Goal: Find specific page/section: Find specific page/section

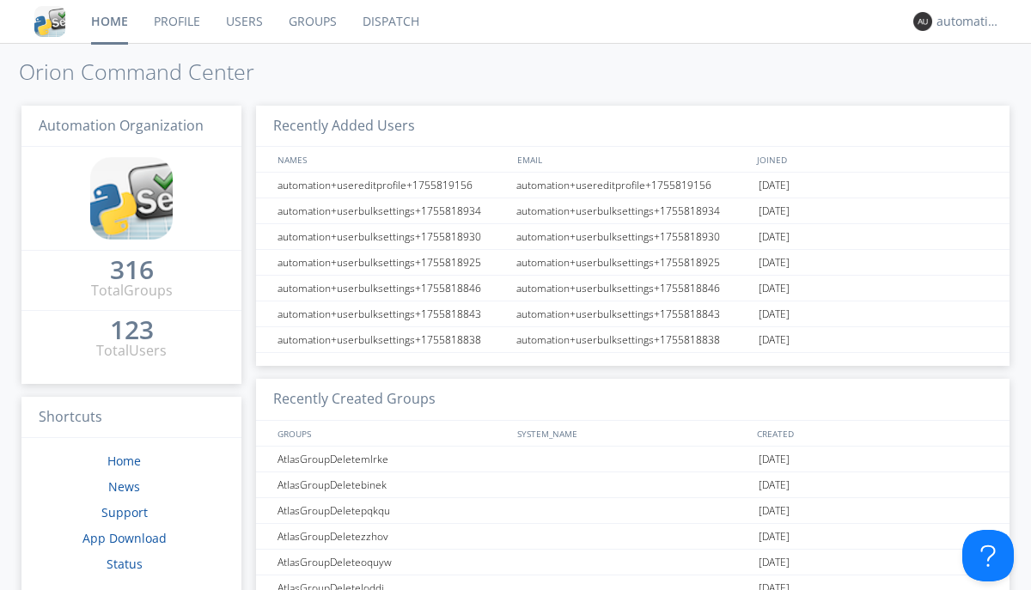
click at [389, 21] on link "Dispatch" at bounding box center [391, 21] width 82 height 43
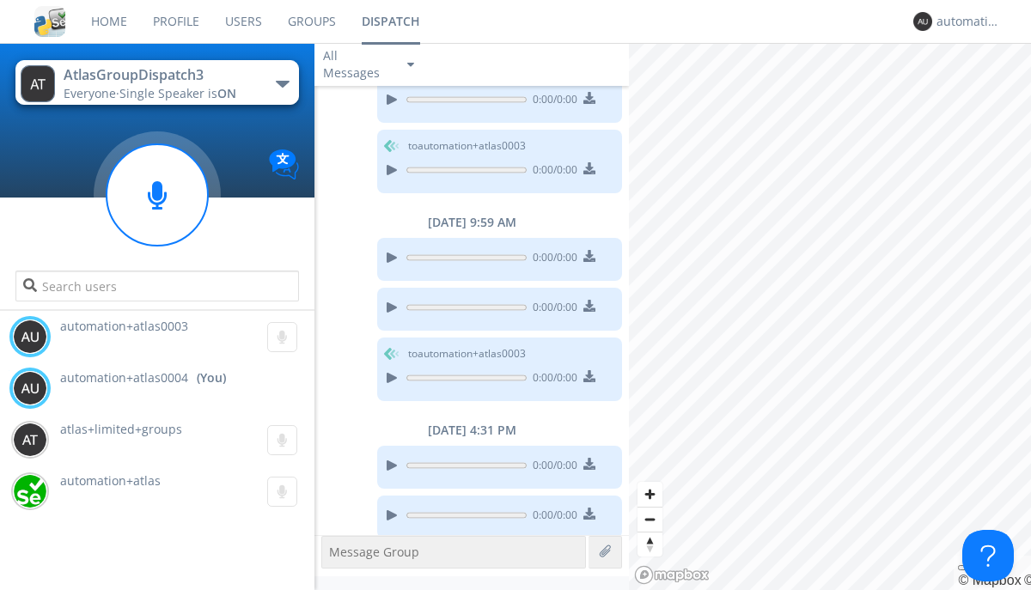
scroll to position [375, 0]
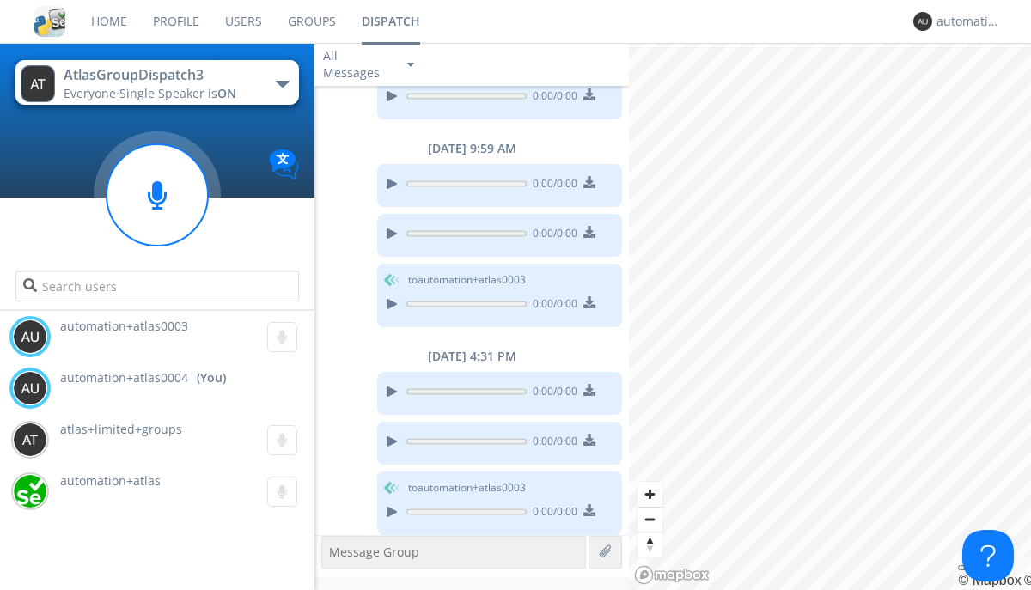
click at [282, 83] on div "button" at bounding box center [283, 84] width 14 height 7
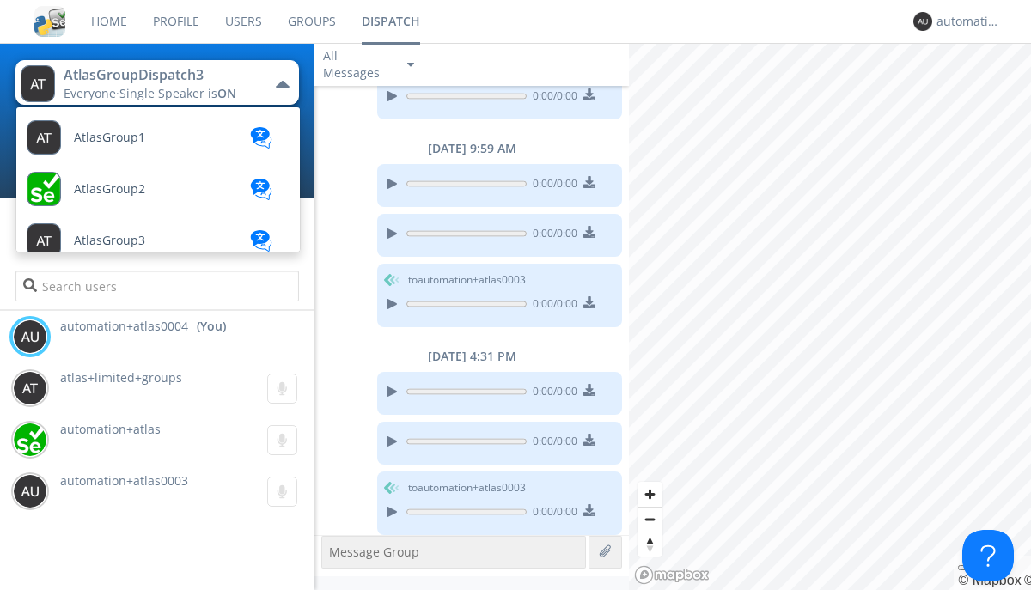
click at [130, 144] on span "AtlasGroupDispatch" at bounding box center [109, 137] width 71 height 13
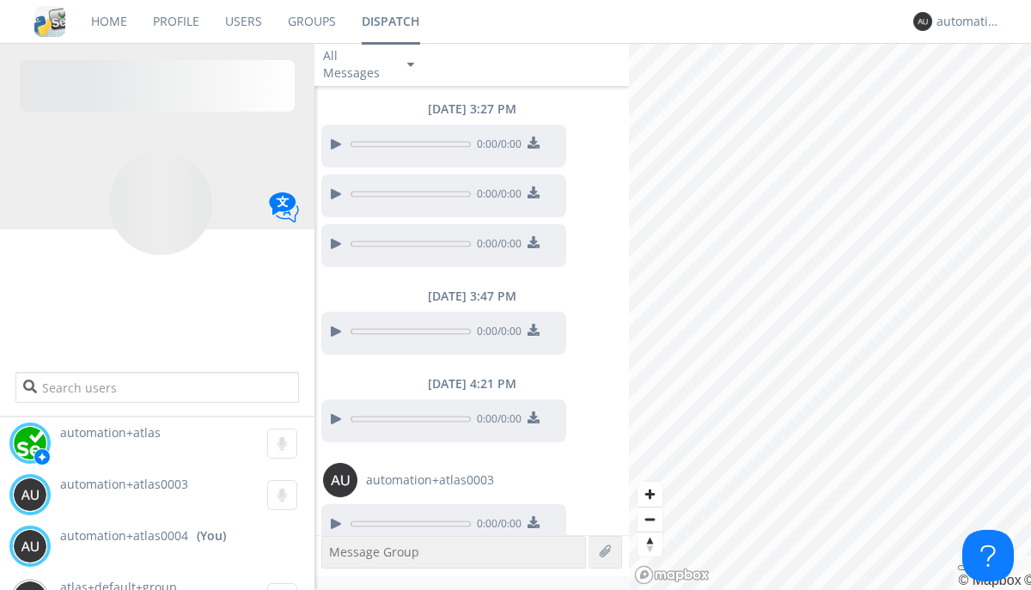
scroll to position [1439, 0]
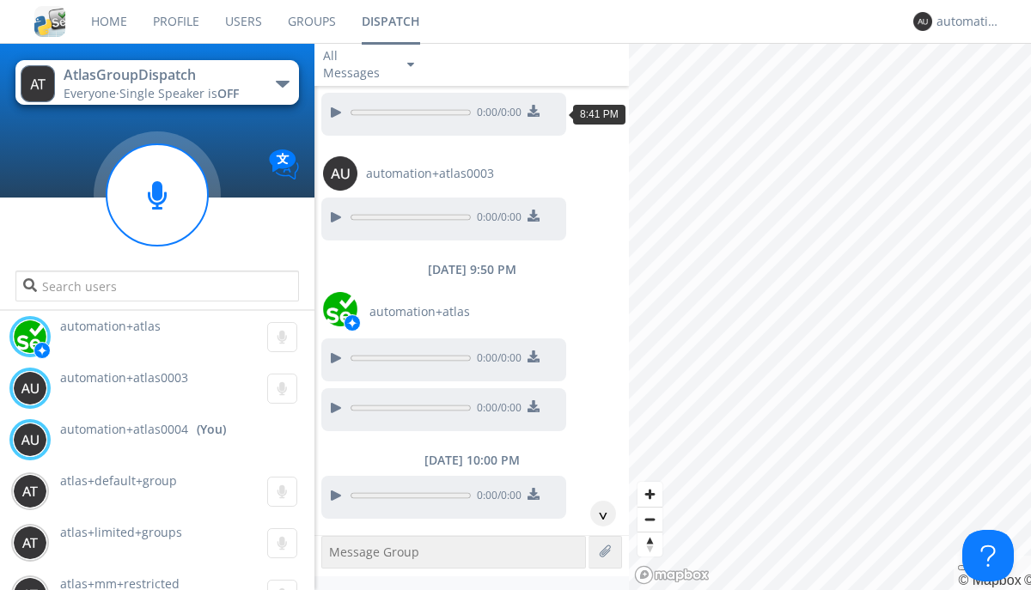
scroll to position [84, 0]
click at [596, 514] on div "^" at bounding box center [603, 514] width 26 height 26
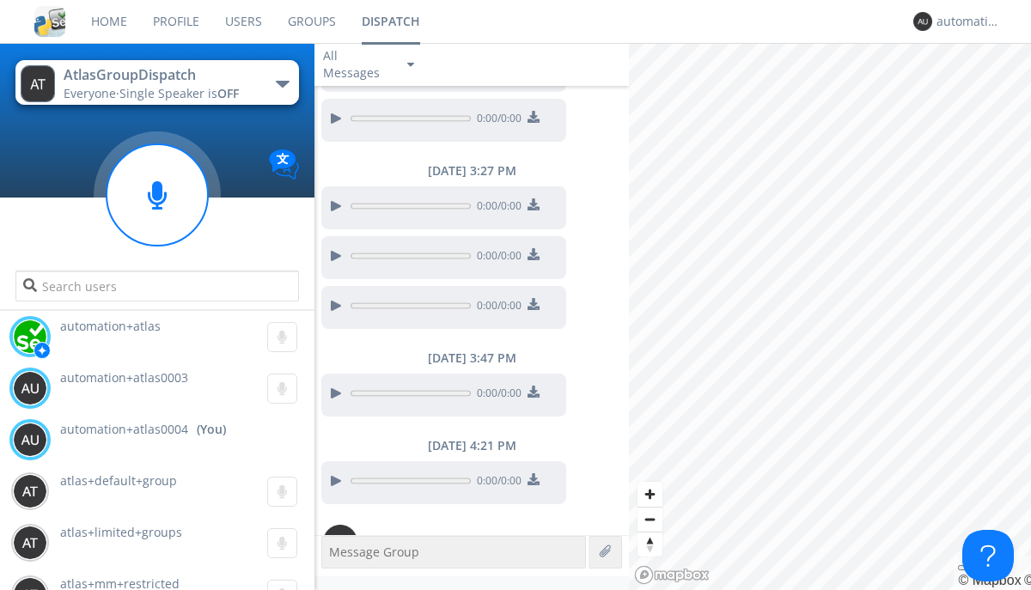
scroll to position [1387, 0]
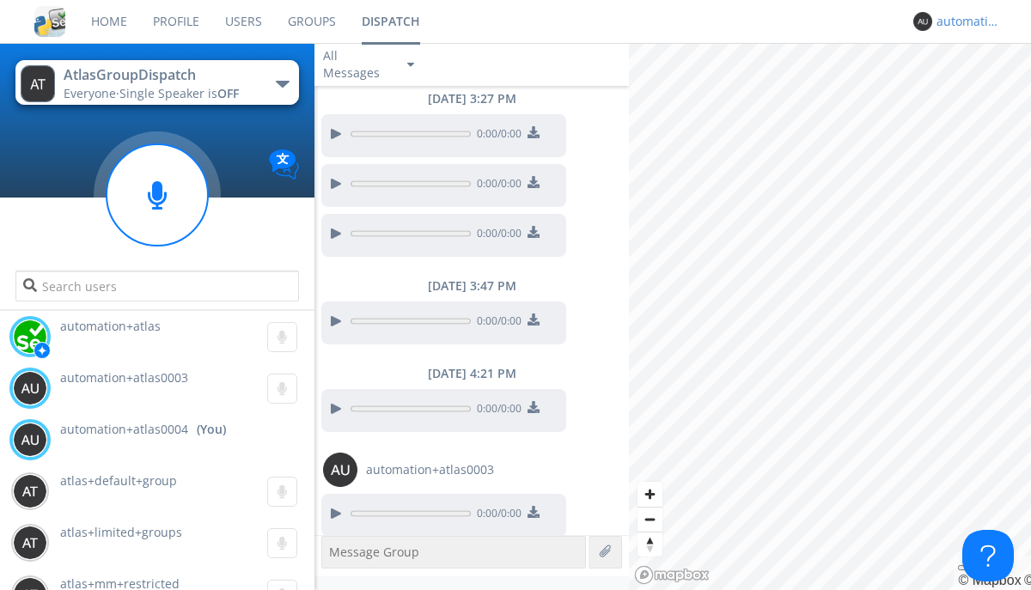
click at [964, 21] on div "automation+atlas0004" at bounding box center [968, 21] width 64 height 17
